Goal: Information Seeking & Learning: Find specific fact

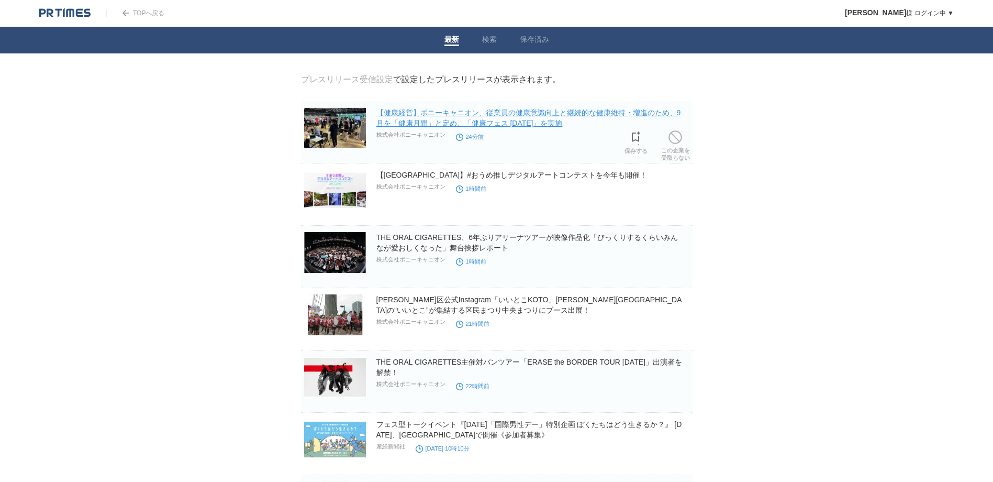
click at [582, 116] on link "【健康経営】ポニーキャニオン、従業員の健康意識向上と継続的な健康維持・増進のため、9月を「健康月間」と定め、「健康フェス 2025」を実施" at bounding box center [528, 117] width 305 height 19
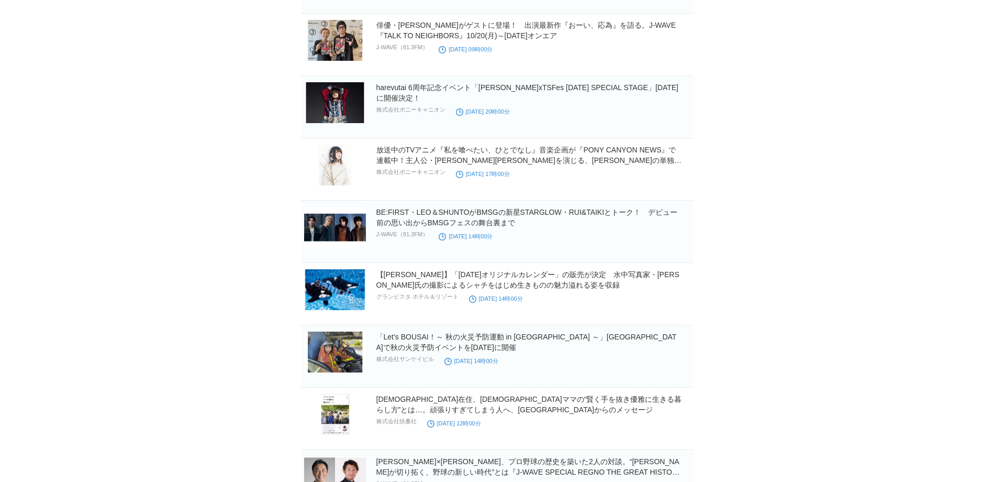
scroll to position [576, 0]
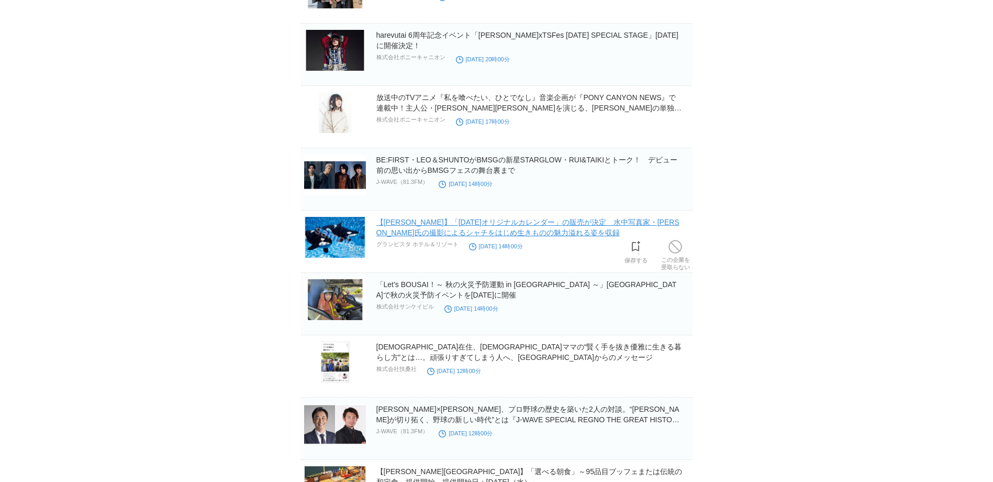
click at [536, 228] on link "【[PERSON_NAME]】「[DATE]オリジナルカレンダー」の販売が決定　水中写真家・[PERSON_NAME]の撮影によるシャチをはじめ生きものの魅力…" at bounding box center [527, 227] width 303 height 19
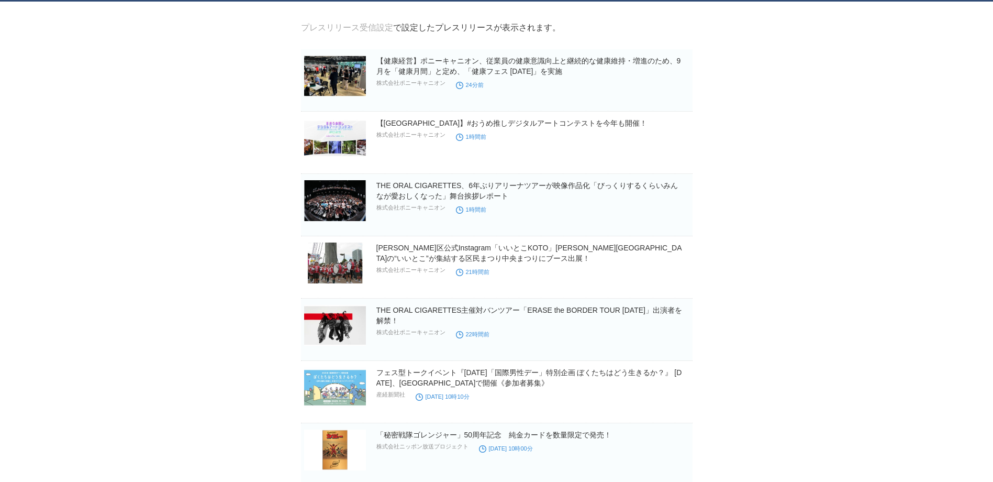
scroll to position [0, 0]
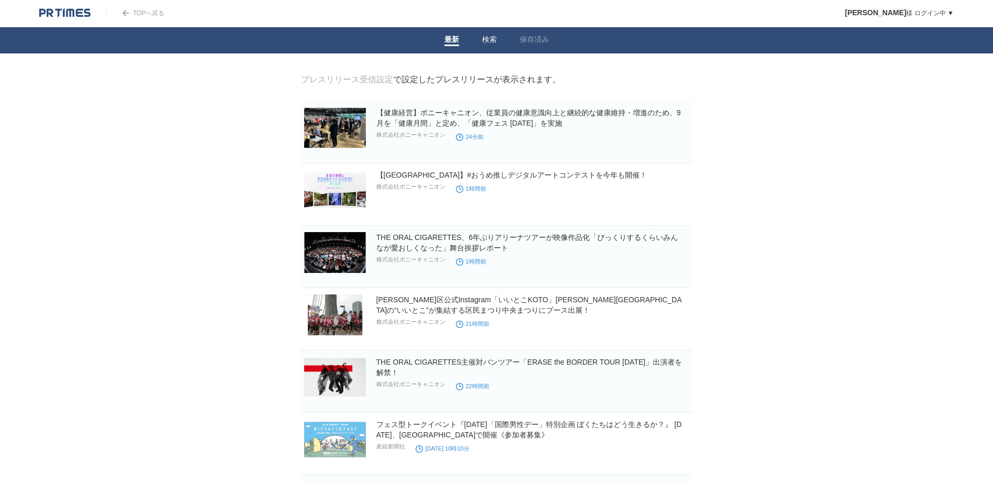
click at [489, 46] on span at bounding box center [489, 45] width 15 height 2
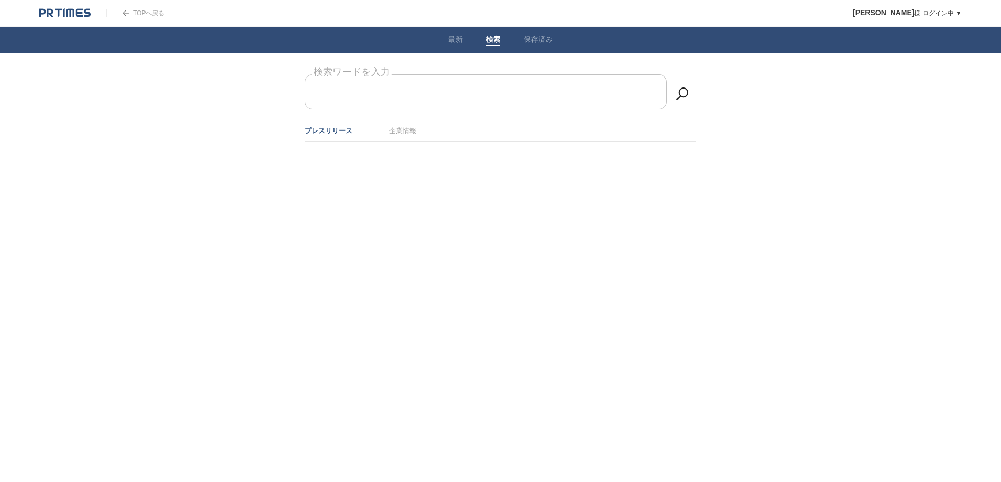
click at [460, 85] on input "検索ワードを入力" at bounding box center [486, 91] width 362 height 35
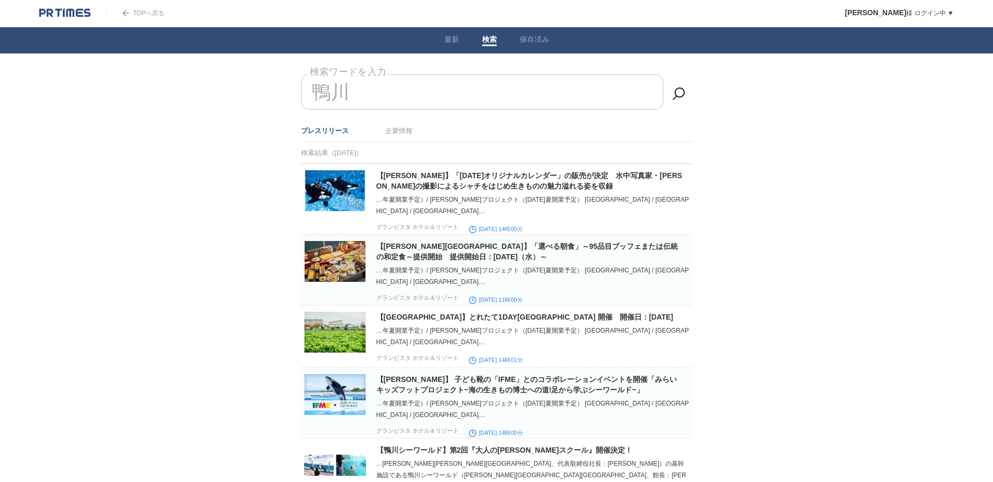
click at [359, 89] on input "鴨川" at bounding box center [482, 91] width 362 height 35
type input "鴨"
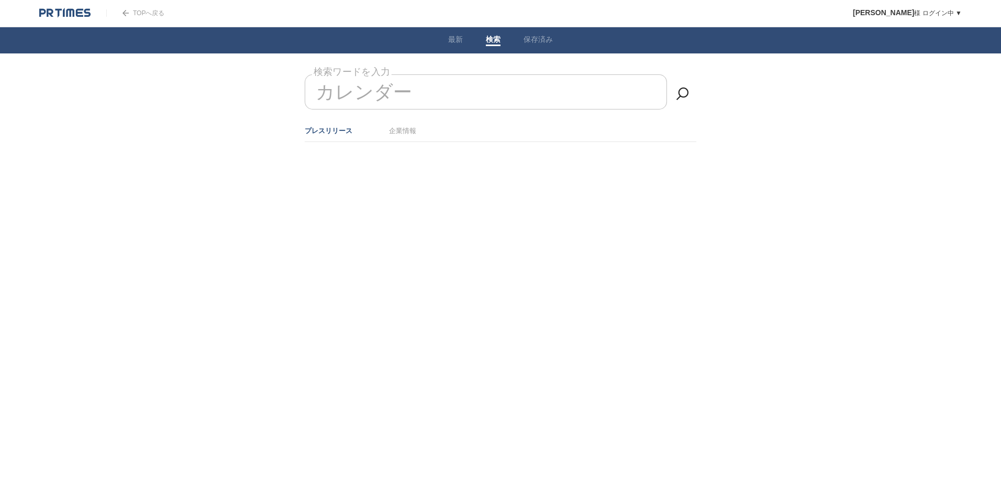
type input "カレンダー"
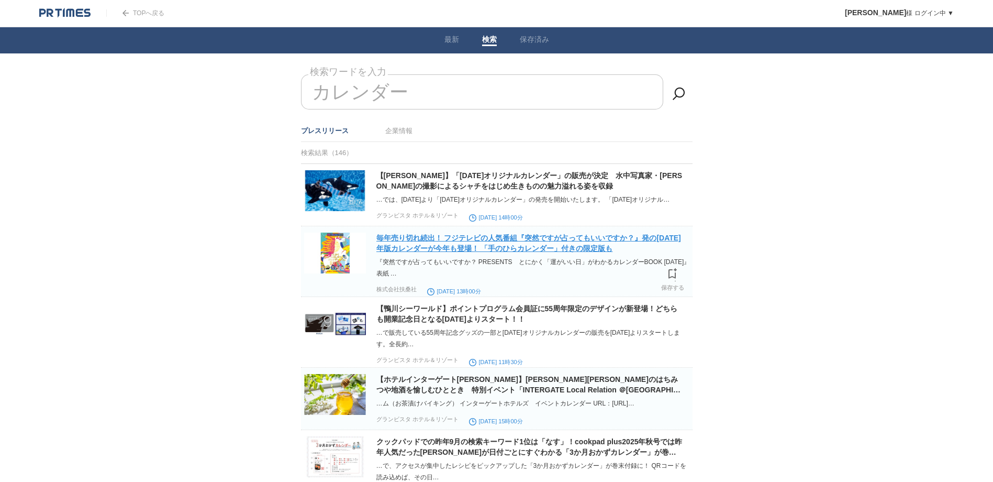
click at [564, 252] on link "毎年売り切れ続出！ フジテレビの人気番組『突然ですが占ってもいいですか？』発の2026年版カレンダーが今年も登場！ 「手のひらカレンダー」付きの限定版も" at bounding box center [528, 242] width 305 height 19
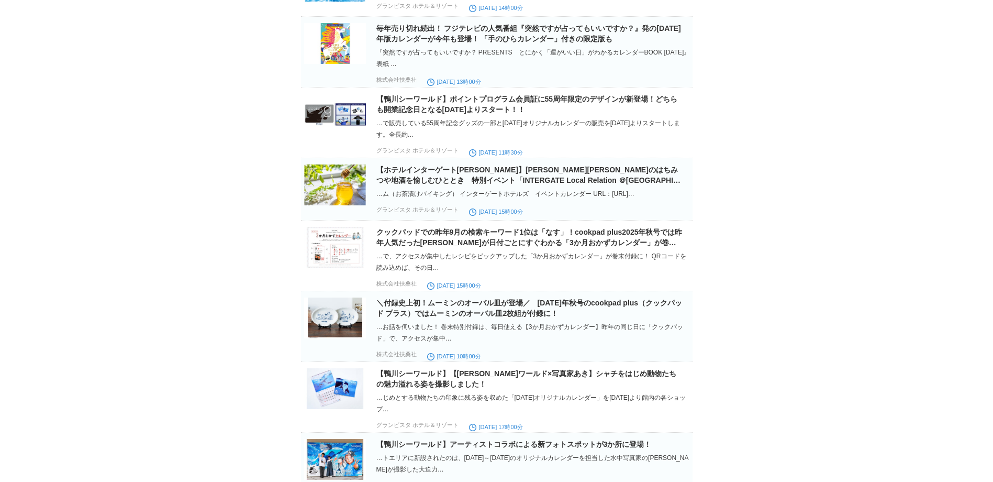
scroll to position [262, 0]
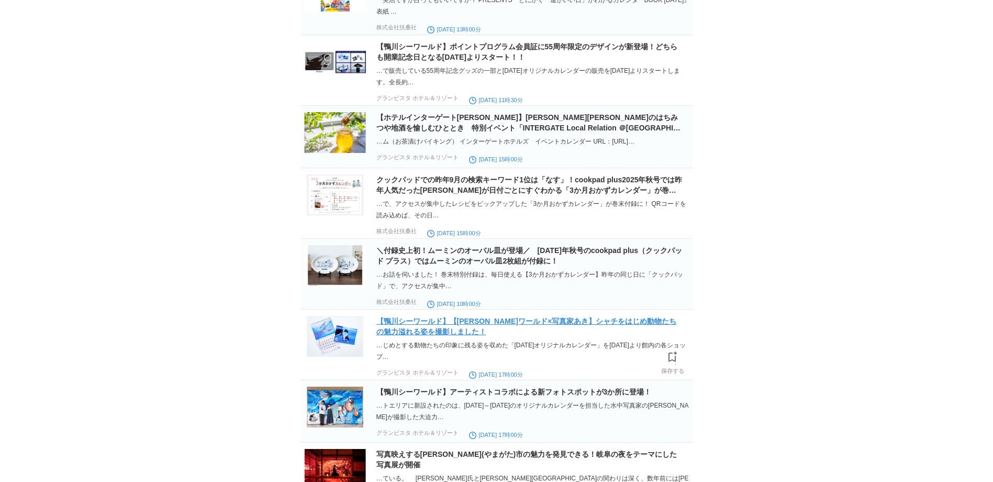
click at [636, 336] on link "【鴨川シーワールド】【鴨川シーワールド×写真家あき】シャチをはじめ動物たちの魅力溢れる姿を撮影しました！" at bounding box center [526, 326] width 300 height 19
